Goal: Task Accomplishment & Management: Complete application form

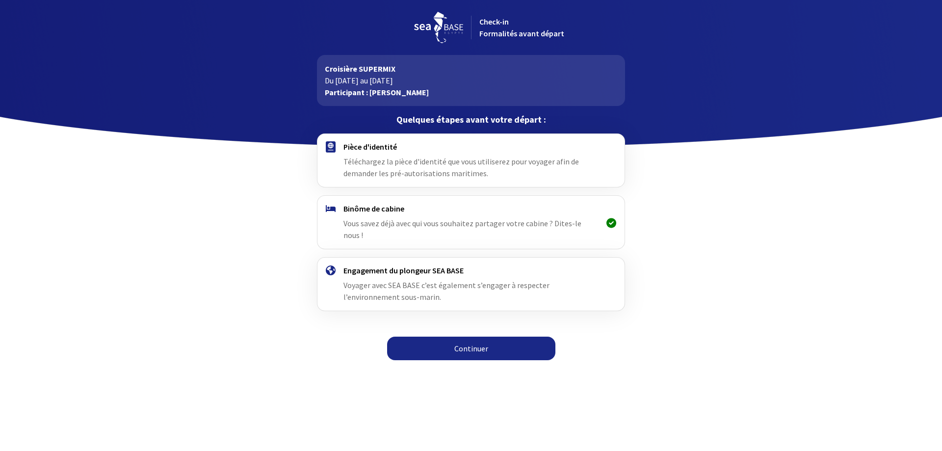
click at [456, 338] on link "Continuer" at bounding box center [471, 348] width 168 height 24
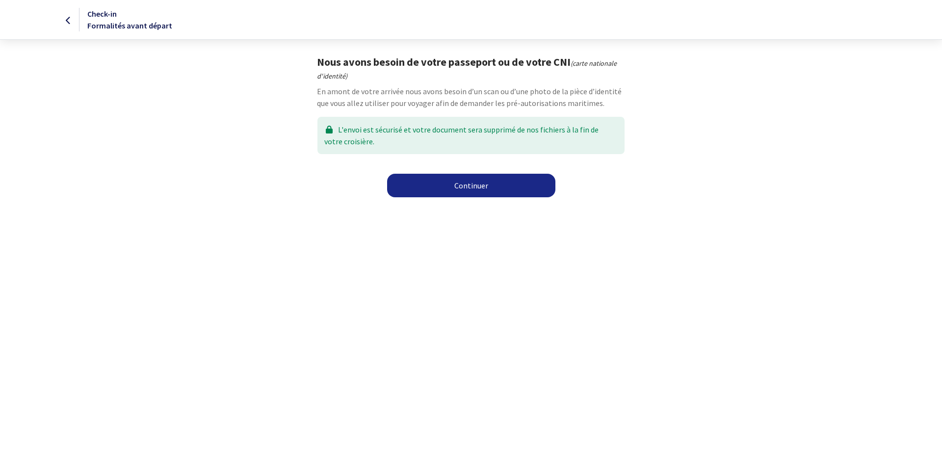
click at [465, 187] on link "Continuer" at bounding box center [471, 186] width 168 height 24
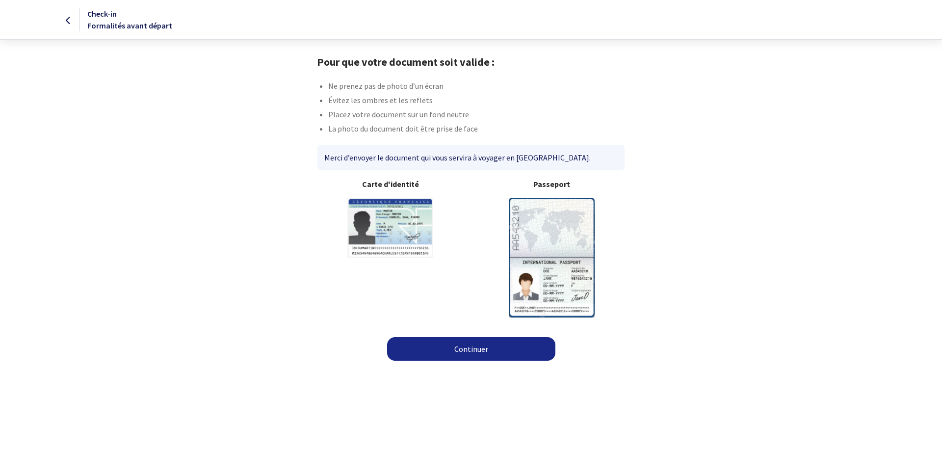
click at [548, 235] on img at bounding box center [552, 257] width 86 height 119
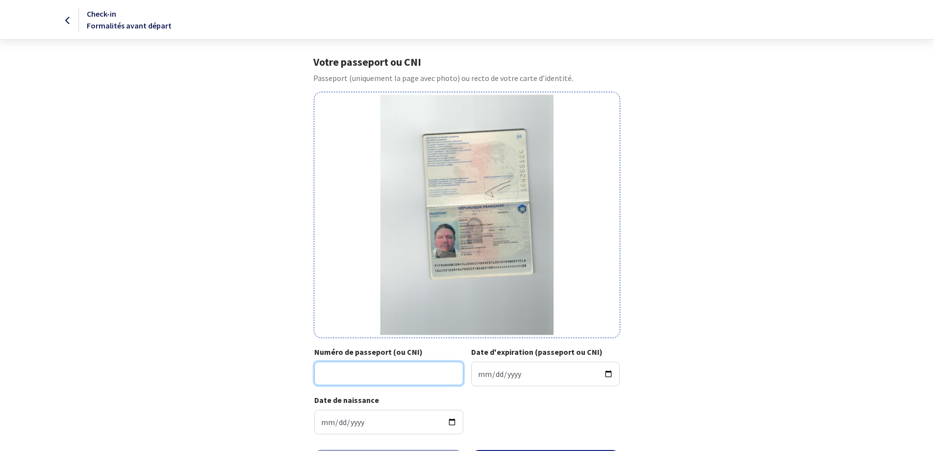
click at [360, 376] on input "Numéro de passeport (ou CNI)" at bounding box center [388, 373] width 149 height 24
type input "16AZ55126"
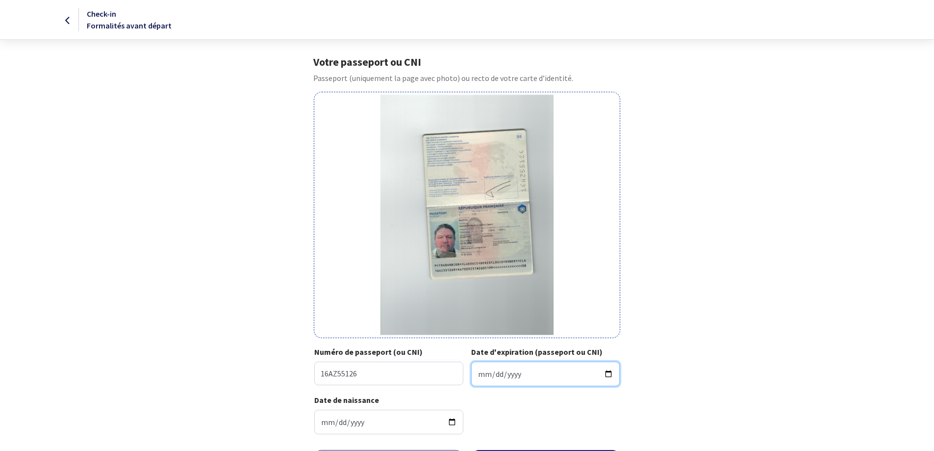
click at [494, 374] on input "Date d'expiration (passeport ou CNI)" at bounding box center [545, 373] width 149 height 25
click at [478, 375] on input "Date d'expiration (passeport ou CNI)" at bounding box center [545, 373] width 149 height 25
type input "2026-05-19"
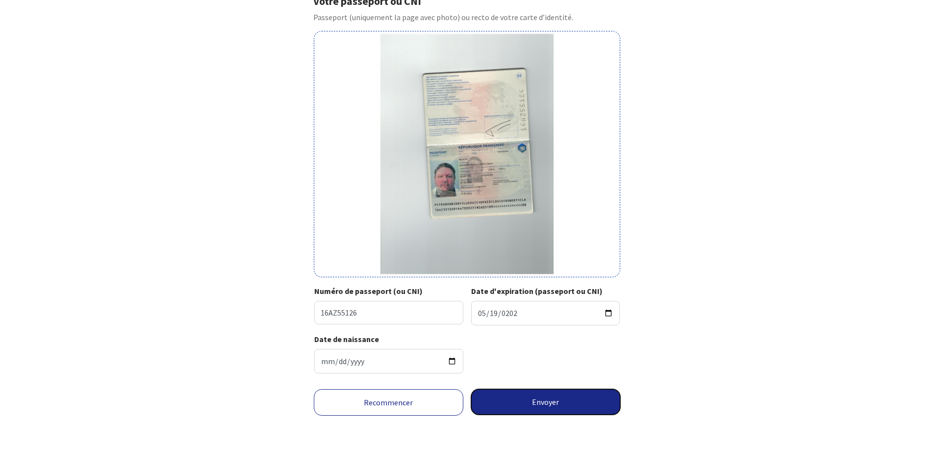
click at [535, 404] on button "Envoyer" at bounding box center [546, 401] width 150 height 25
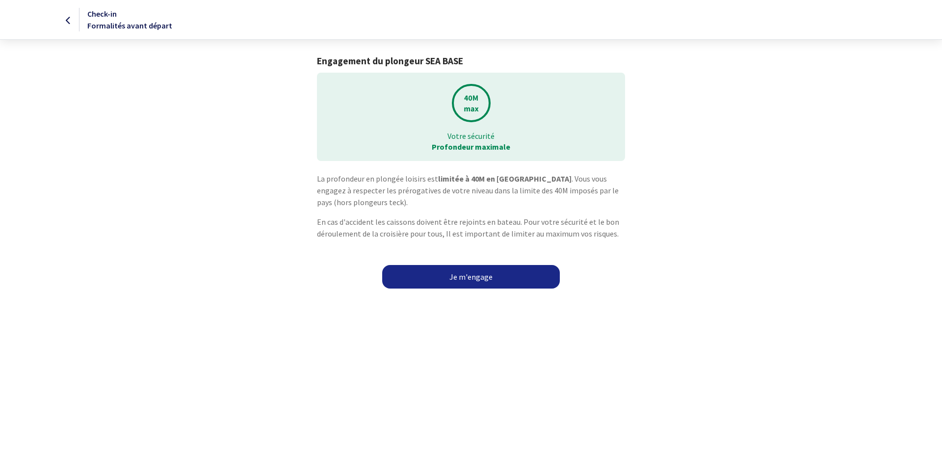
click at [468, 276] on link "Je m'engage" at bounding box center [471, 277] width 178 height 24
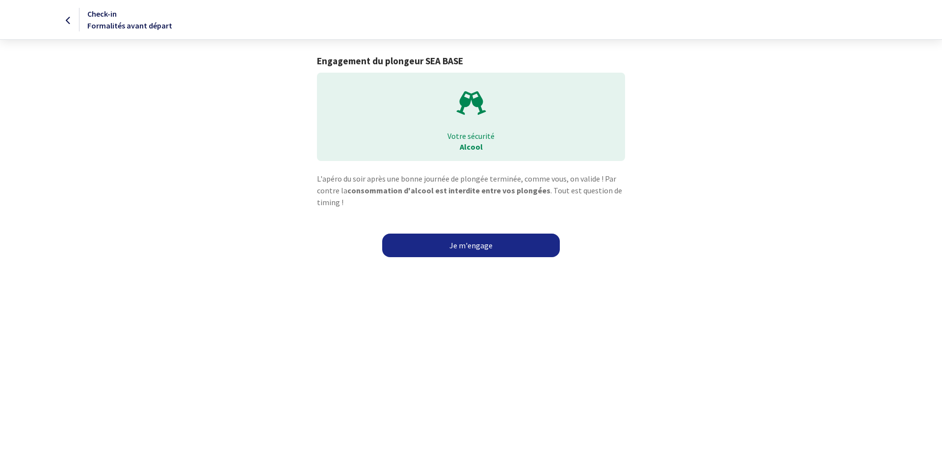
click at [469, 248] on link "Je m'engage" at bounding box center [471, 245] width 178 height 24
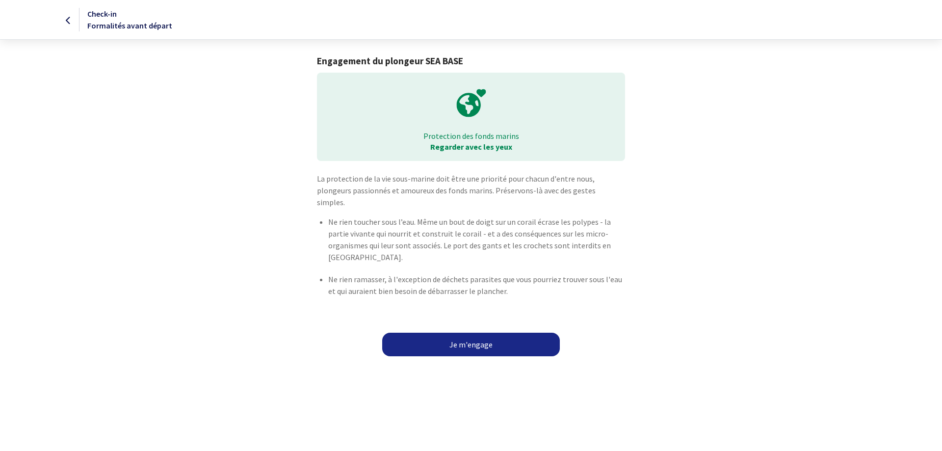
click at [468, 332] on link "Je m'engage" at bounding box center [471, 344] width 178 height 24
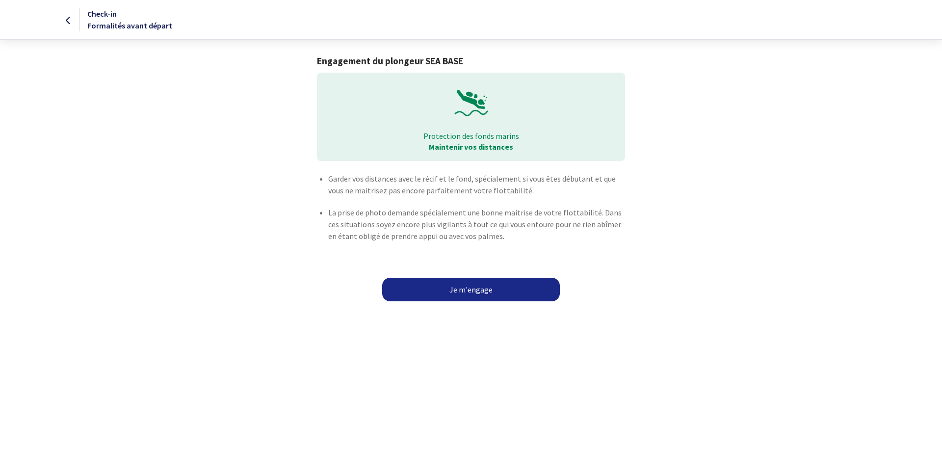
click at [470, 290] on link "Je m'engage" at bounding box center [471, 290] width 178 height 24
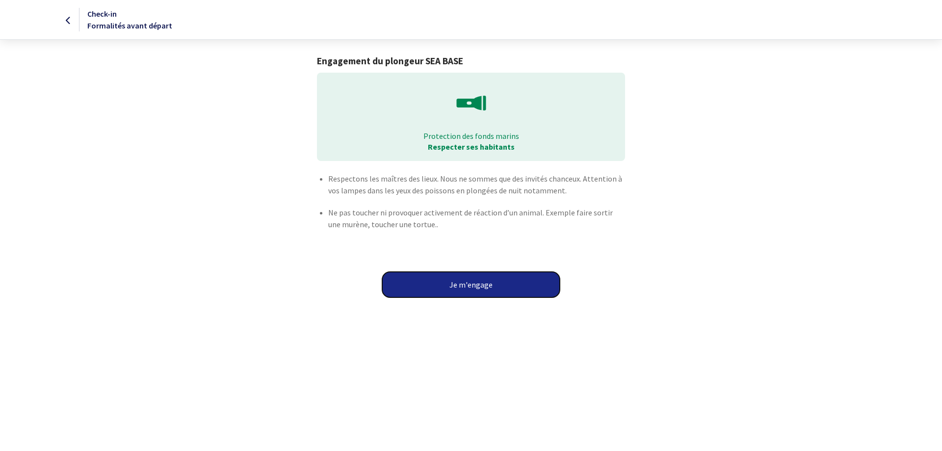
click at [470, 290] on button "Je m'engage" at bounding box center [471, 284] width 178 height 25
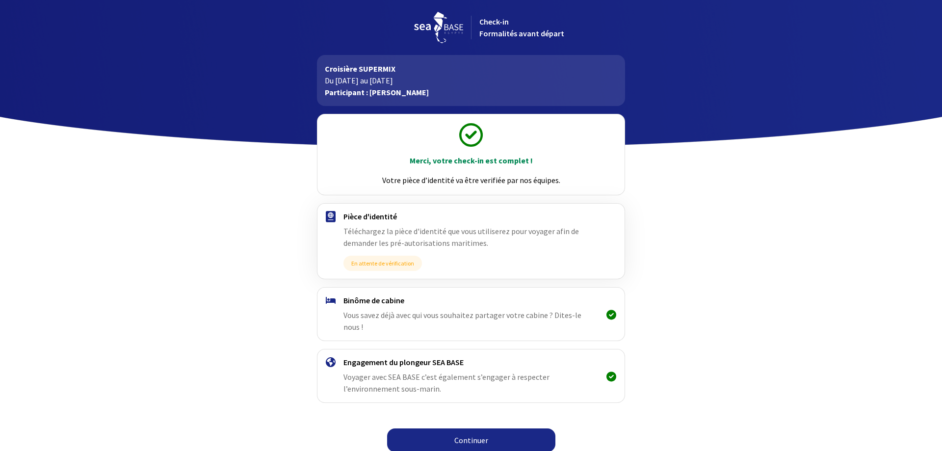
click at [474, 428] on link "Continuer" at bounding box center [471, 440] width 168 height 24
click at [472, 428] on link "Continuer" at bounding box center [471, 440] width 168 height 24
